Goal: Task Accomplishment & Management: Use online tool/utility

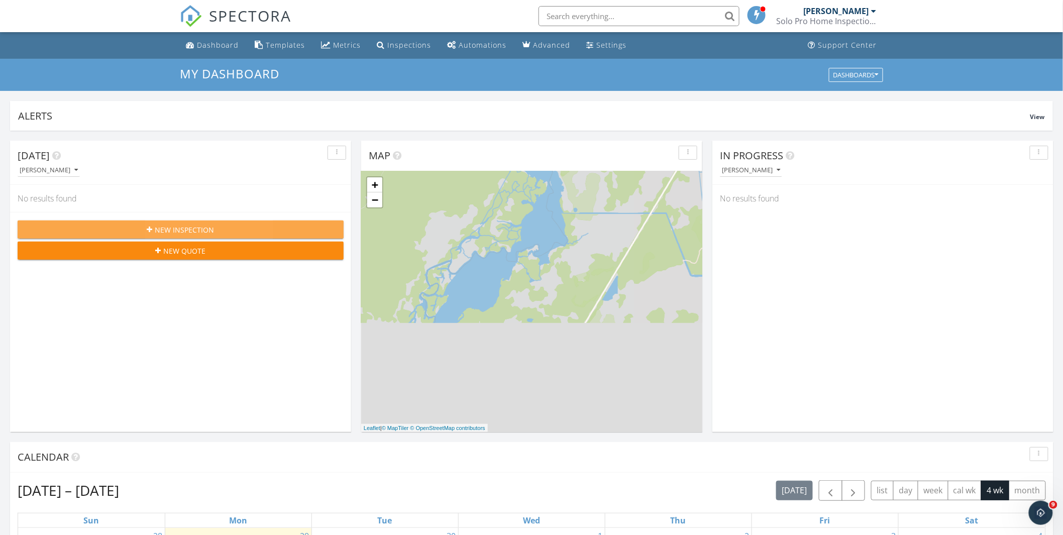
click at [158, 230] on span "New Inspection" at bounding box center [184, 230] width 59 height 11
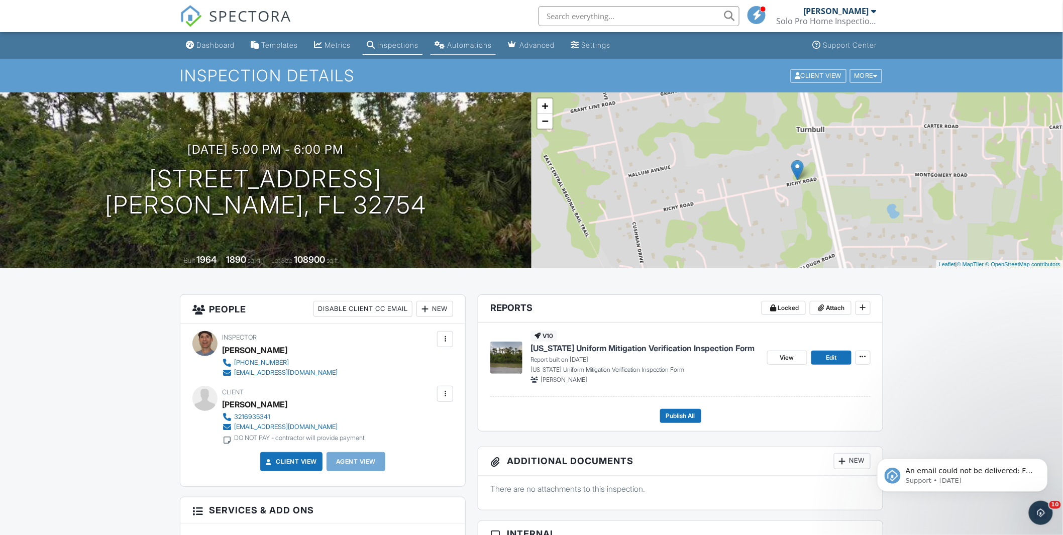
click at [484, 37] on link "Automations" at bounding box center [463, 45] width 65 height 19
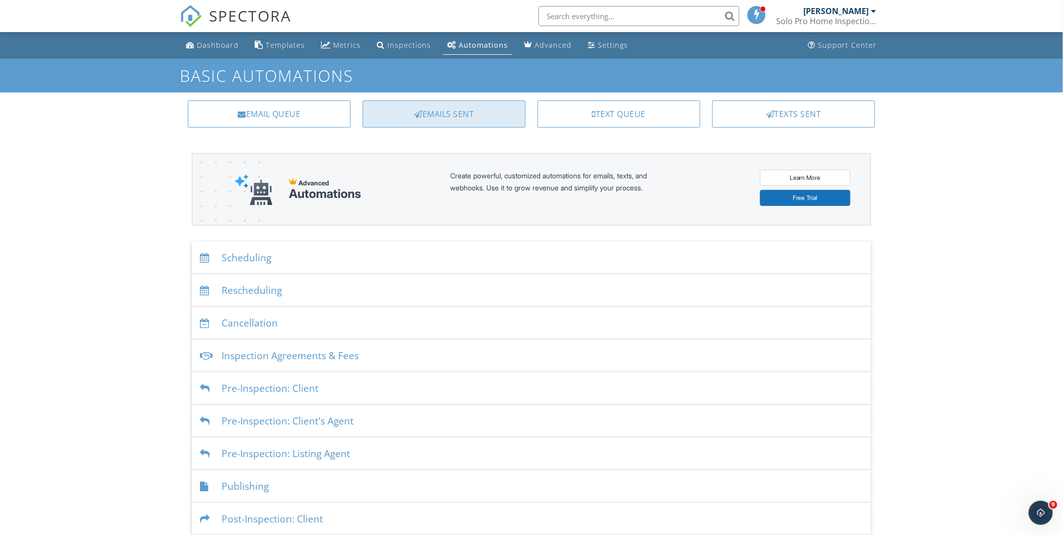
click at [454, 109] on div "Emails Sent" at bounding box center [444, 113] width 163 height 27
